Goal: Task Accomplishment & Management: Complete application form

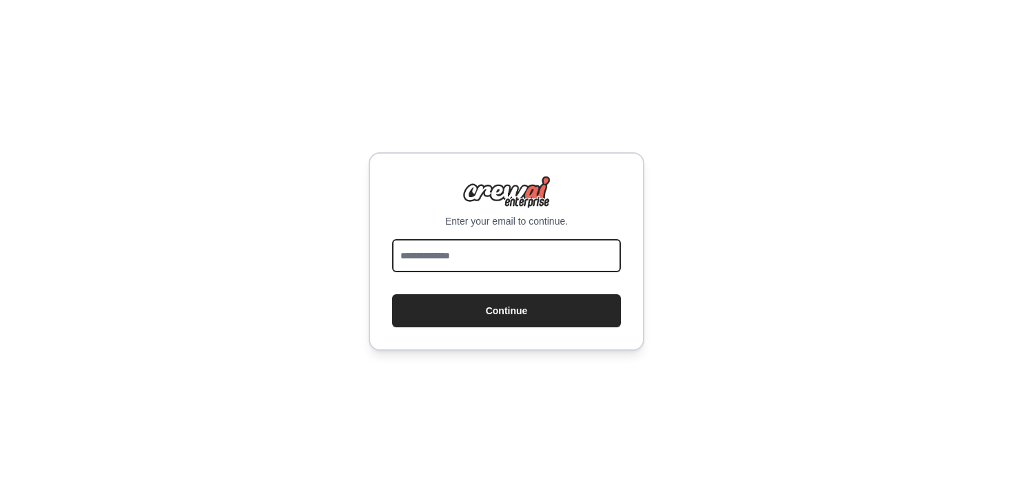
click at [434, 253] on input "email" at bounding box center [506, 255] width 229 height 33
type input "**********"
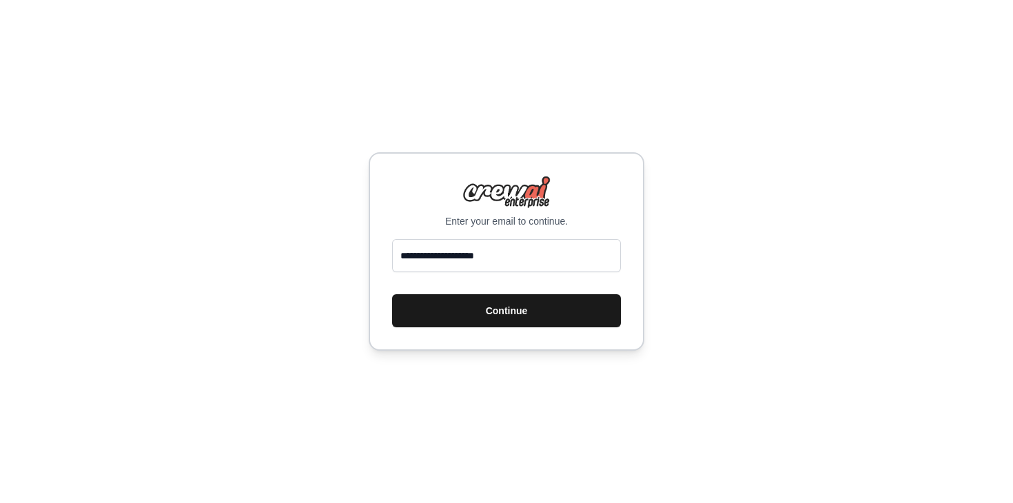
click at [446, 311] on button "Continue" at bounding box center [506, 310] width 229 height 33
